Goal: Transaction & Acquisition: Purchase product/service

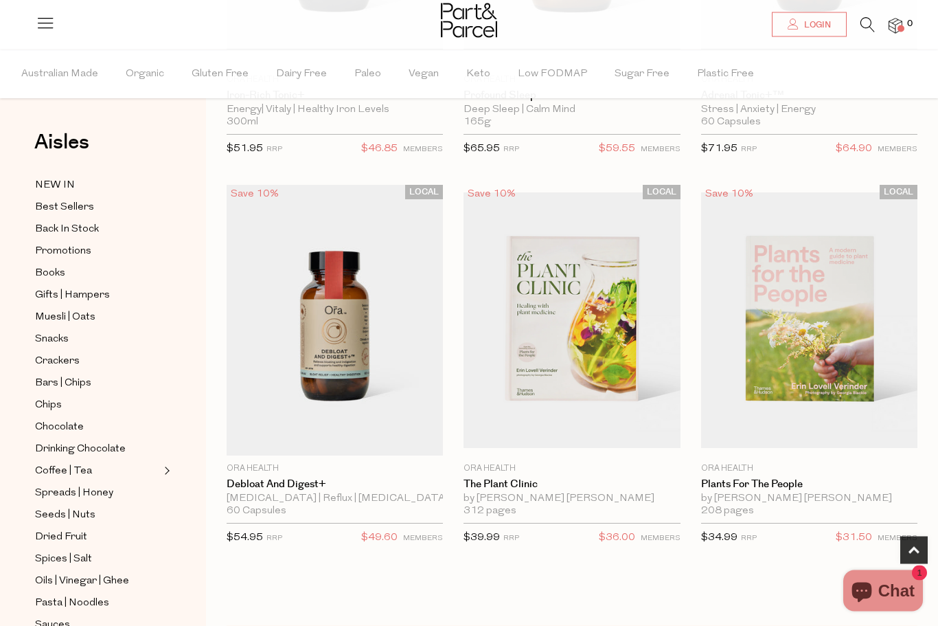
scroll to position [369, 0]
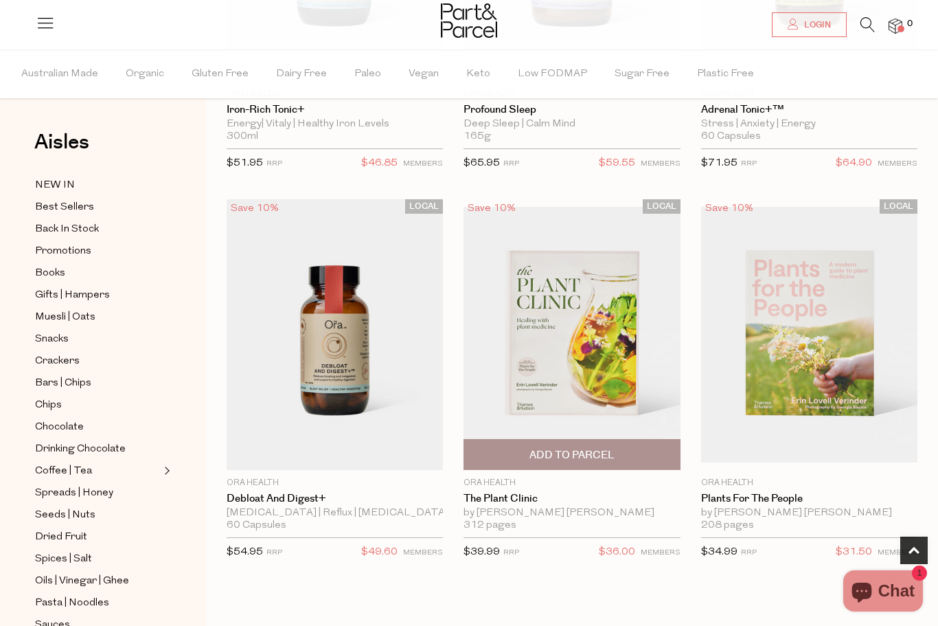
click at [545, 337] on img at bounding box center [572, 334] width 216 height 255
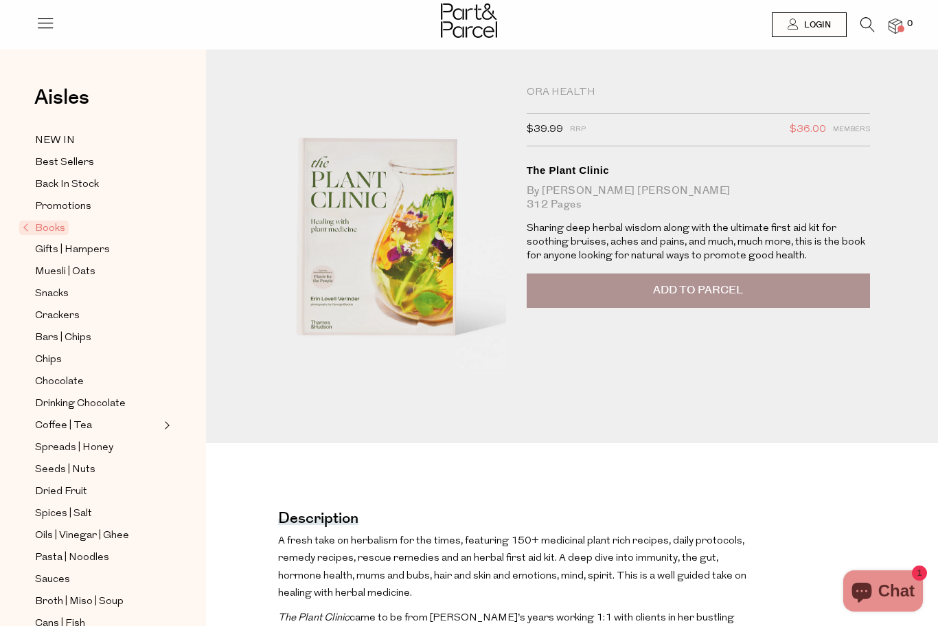
scroll to position [5, 0]
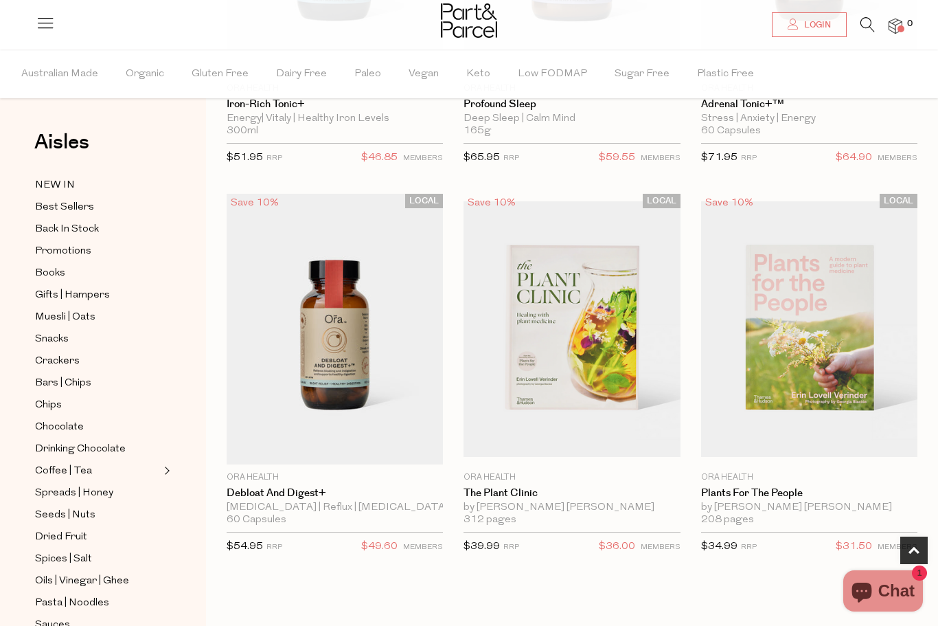
scroll to position [408, 0]
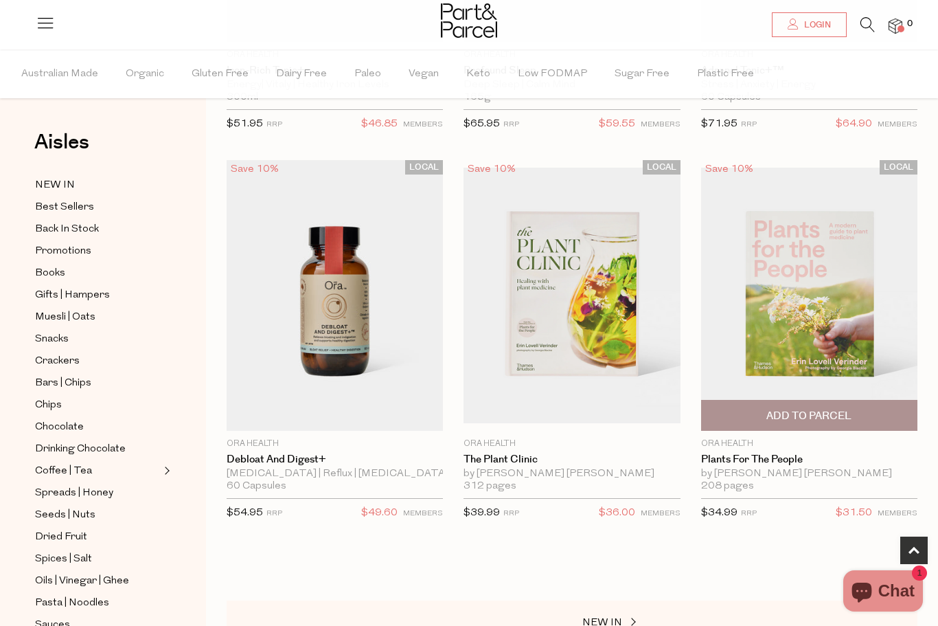
click at [783, 297] on img at bounding box center [809, 295] width 216 height 255
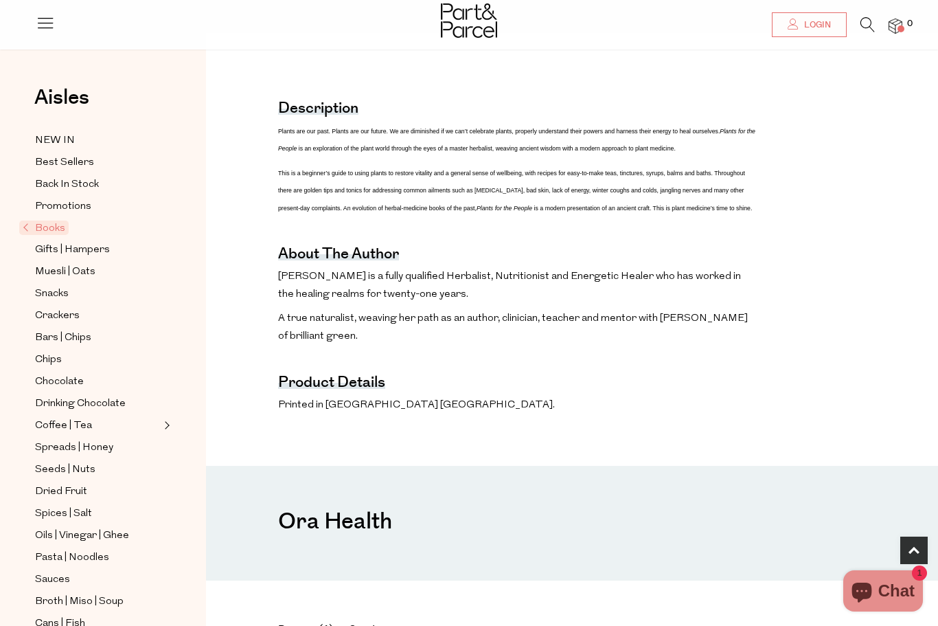
scroll to position [416, 0]
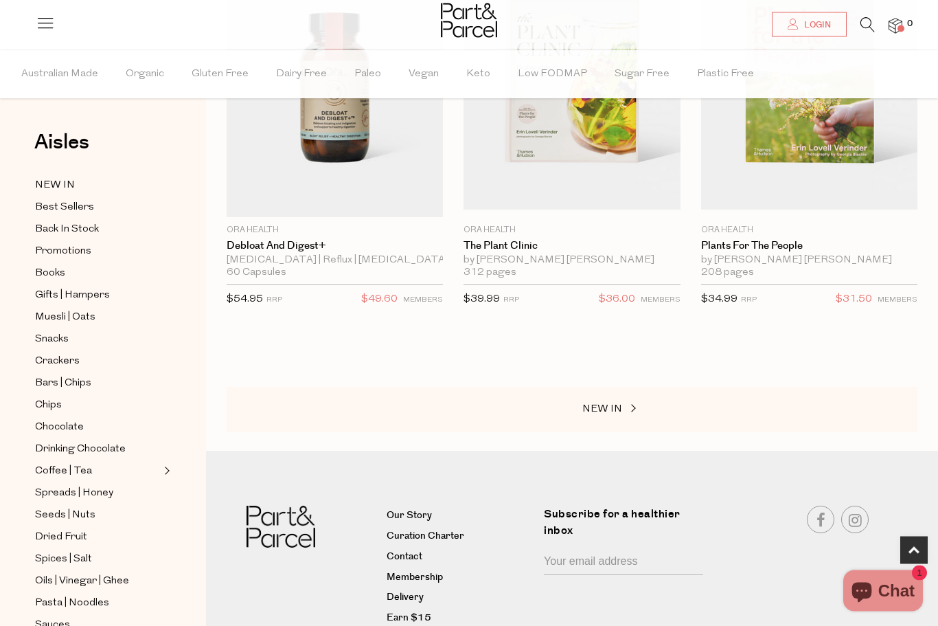
scroll to position [633, 0]
